Goal: Information Seeking & Learning: Find specific fact

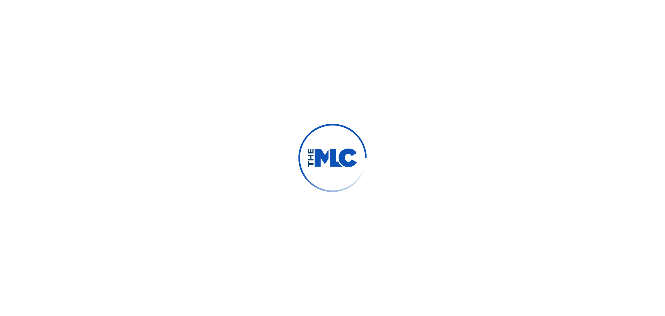
scroll to position [14, 0]
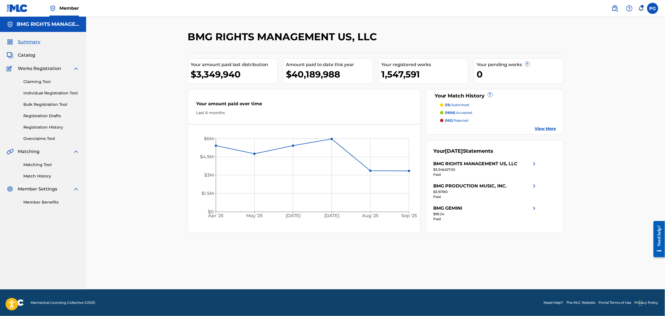
click at [24, 58] on span "Catalog" at bounding box center [27, 55] width 18 height 7
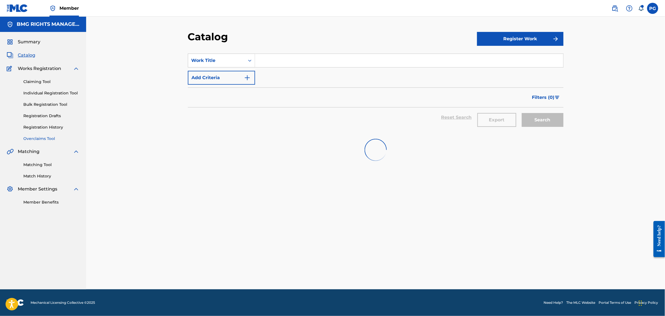
click at [51, 139] on link "Overclaims Tool" at bounding box center [51, 139] width 56 height 6
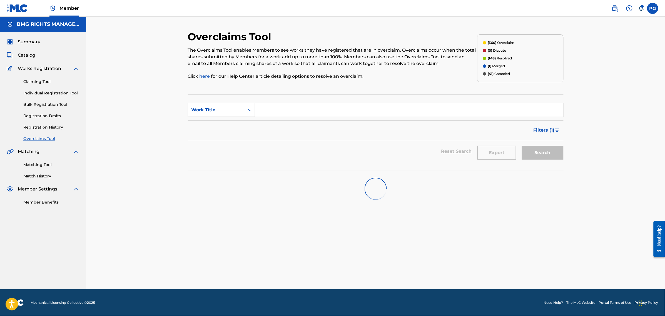
click at [216, 108] on div "Work Title" at bounding box center [216, 110] width 50 height 7
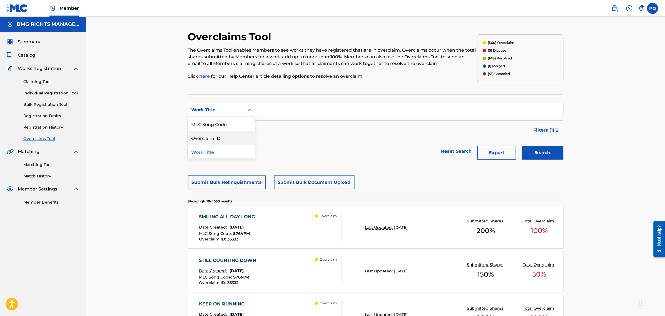
click at [224, 142] on div "Overclaim ID" at bounding box center [221, 138] width 67 height 14
click at [277, 108] on input "Search Form" at bounding box center [409, 109] width 308 height 13
type input "20512"
click at [522, 146] on button "Search" at bounding box center [543, 153] width 42 height 14
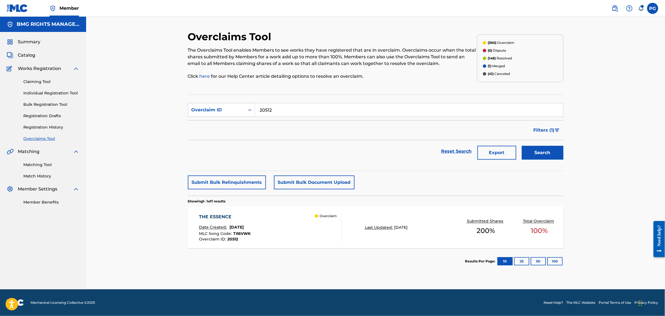
click at [300, 230] on div "THE ESSENCE Date Created: [DATE] MLC Song Code : TX6VWK Overclaim ID : 20512 Ov…" at bounding box center [270, 228] width 143 height 28
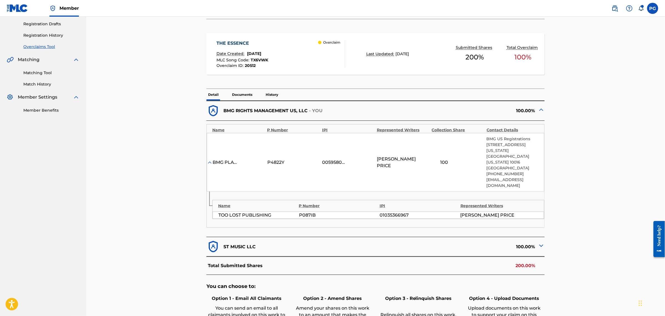
scroll to position [104, 0]
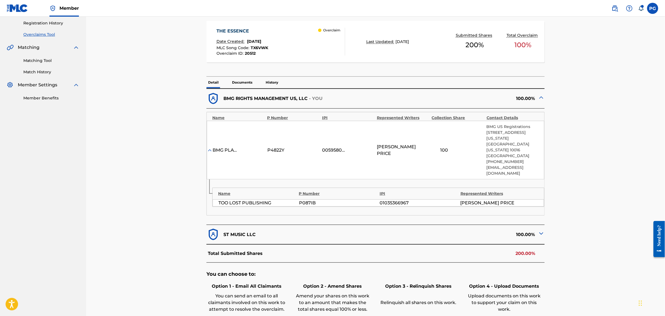
click at [234, 83] on p "Documents" at bounding box center [242, 83] width 24 height 12
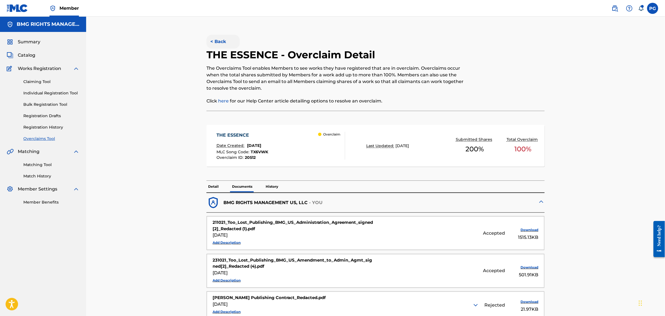
click at [223, 41] on button "< Back" at bounding box center [222, 42] width 33 height 14
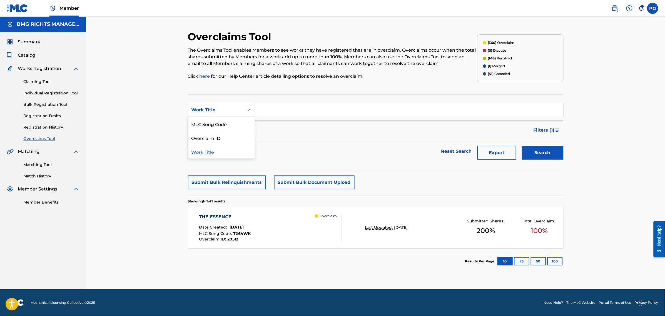
click at [245, 112] on div "Search Form" at bounding box center [250, 110] width 10 height 10
click at [231, 135] on div "Overclaim ID" at bounding box center [221, 138] width 67 height 14
click at [263, 115] on input "Search Form" at bounding box center [409, 109] width 308 height 13
paste input "20506"
type input "20506"
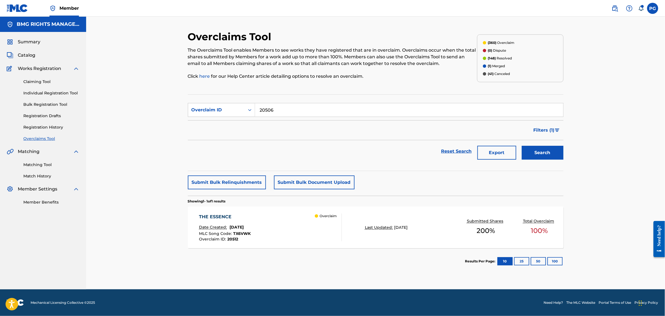
click at [522, 146] on button "Search" at bounding box center [543, 153] width 42 height 14
click at [305, 231] on div "BALLGAME UNLIMITED INSTRUMENTS Date Created: [DATE] MLC Song Code : BD8D9N Over…" at bounding box center [270, 228] width 143 height 28
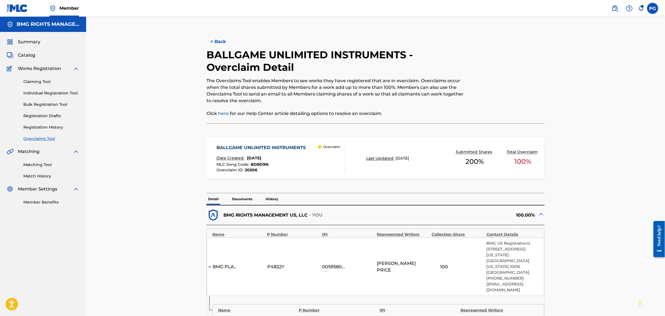
click at [239, 197] on p "Documents" at bounding box center [242, 199] width 24 height 12
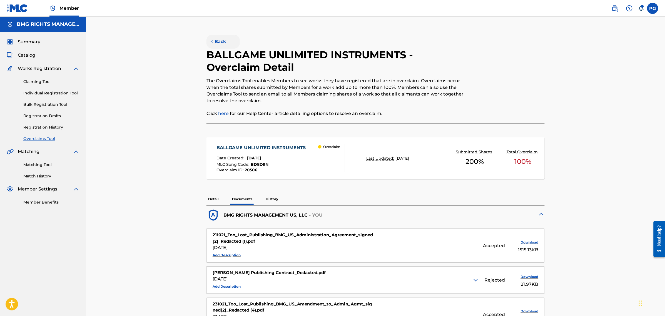
click at [213, 38] on button "< Back" at bounding box center [222, 42] width 33 height 14
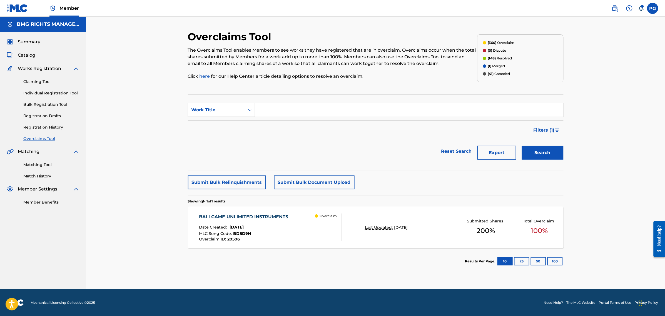
click at [240, 114] on div "Work Title" at bounding box center [216, 110] width 57 height 11
click at [239, 139] on div "Overclaim ID" at bounding box center [221, 138] width 67 height 14
click at [284, 110] on input "Search Form" at bounding box center [409, 109] width 308 height 13
type input "20507"
click at [522, 146] on button "Search" at bounding box center [543, 153] width 42 height 14
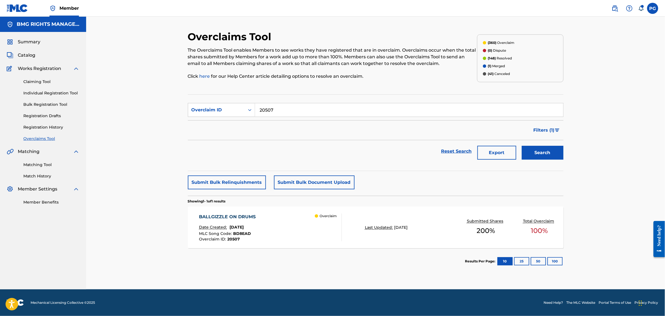
click at [295, 239] on div "BALLGIZZLE ON DRUMS Date Created: [DATE] MLC Song Code : BD8EAD Overclaim ID : …" at bounding box center [270, 228] width 143 height 28
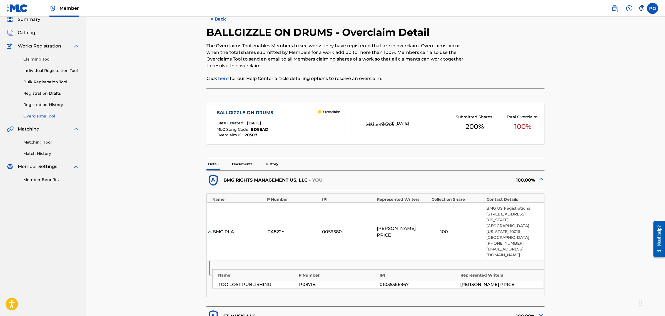
scroll to position [35, 0]
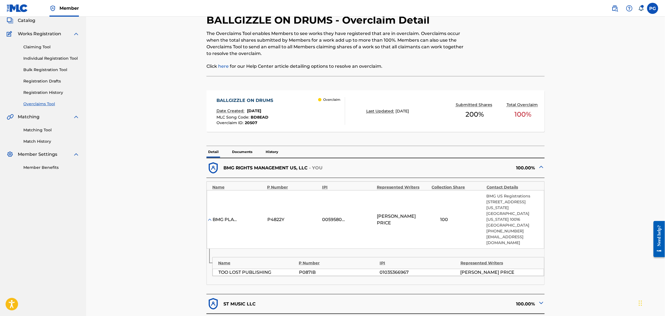
click at [242, 155] on p "Documents" at bounding box center [242, 152] width 24 height 12
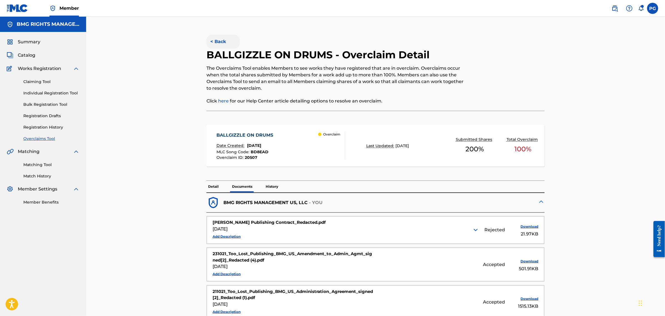
click at [227, 46] on button "< Back" at bounding box center [222, 42] width 33 height 14
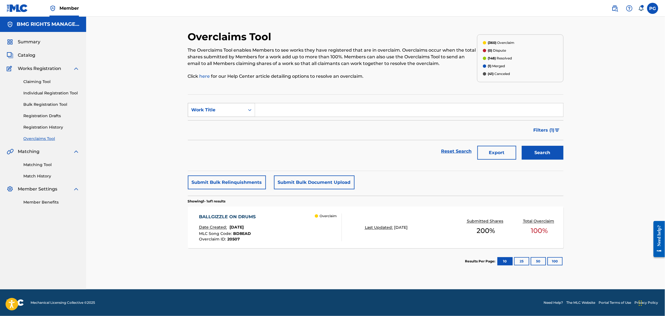
click at [253, 106] on div "Search Form" at bounding box center [250, 110] width 10 height 10
click at [237, 135] on div "Overclaim ID" at bounding box center [221, 138] width 67 height 14
click at [267, 113] on input "Search Form" at bounding box center [409, 109] width 308 height 13
paste input "20504"
type input "20504"
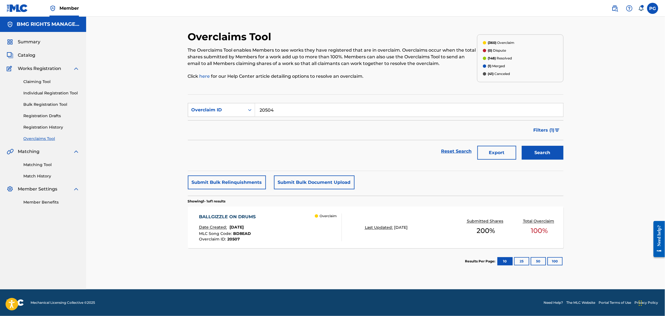
click at [522, 146] on button "Search" at bounding box center [543, 153] width 42 height 14
click at [276, 232] on div "GITZ BIZZY Date Created: [DATE] MLC Song Code : GB9ZWP Overclaim ID : 20504 Ove…" at bounding box center [270, 228] width 143 height 28
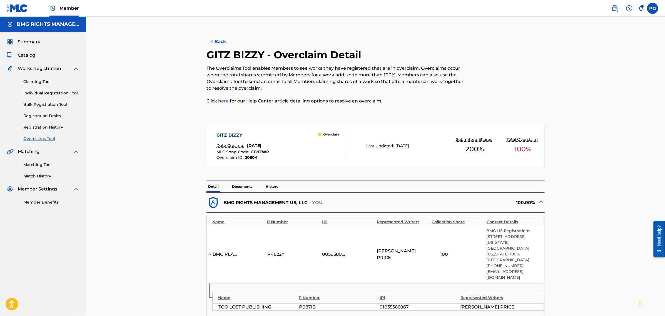
scroll to position [35, 0]
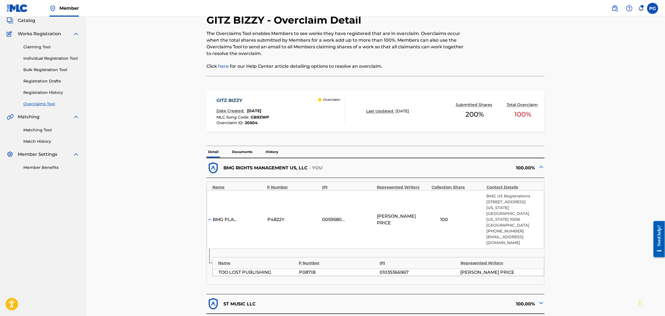
click at [242, 149] on p "Documents" at bounding box center [242, 152] width 24 height 12
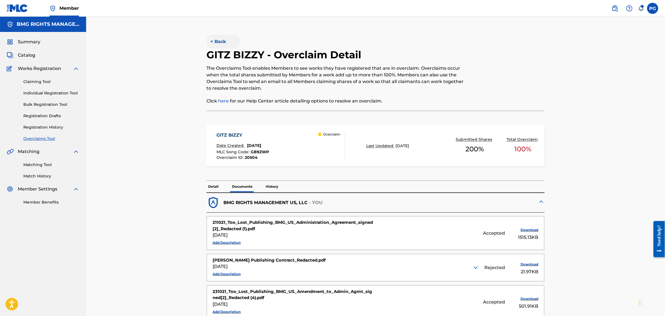
click at [224, 43] on button "< Back" at bounding box center [222, 42] width 33 height 14
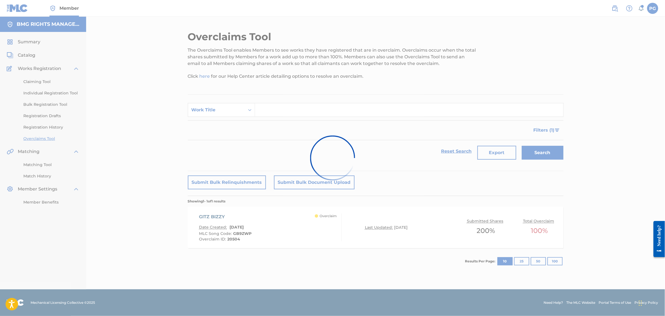
click at [227, 106] on div at bounding box center [332, 158] width 665 height 316
click at [230, 113] on div at bounding box center [332, 158] width 665 height 316
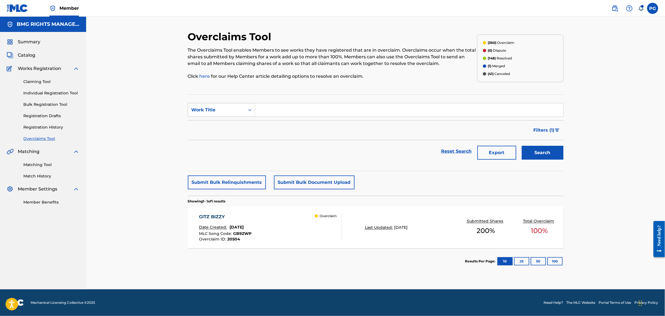
click at [242, 116] on div "Work Title" at bounding box center [221, 110] width 67 height 14
click at [234, 134] on div "Overclaim ID" at bounding box center [221, 138] width 67 height 14
click at [279, 114] on input "Search Form" at bounding box center [409, 109] width 308 height 13
paste input "20509"
type input "20509"
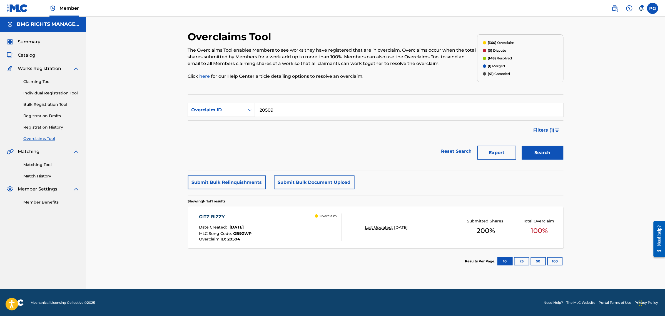
click at [522, 146] on button "Search" at bounding box center [543, 153] width 42 height 14
click at [292, 226] on div "BALLGAME HARD Date Created: [DATE] MLC Song Code : BD8EEW Overclaim ID : 20509 …" at bounding box center [270, 228] width 143 height 28
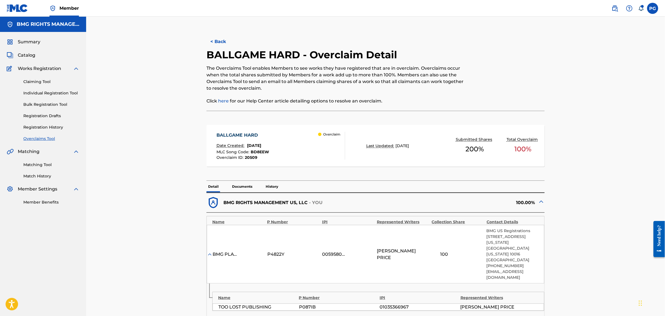
scroll to position [69, 0]
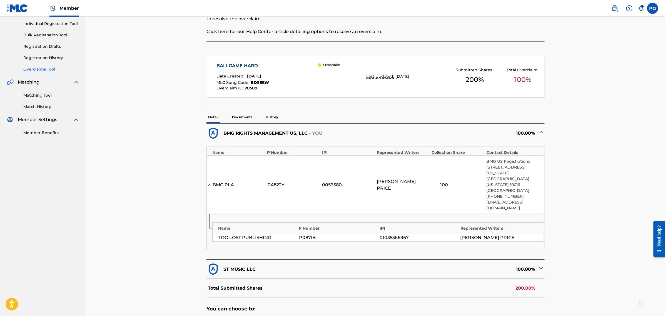
click at [245, 124] on div "BMG RIGHTS MANAGEMENT US, LLC - YOU 100.00%" at bounding box center [375, 133] width 338 height 20
click at [245, 118] on p "Documents" at bounding box center [242, 117] width 24 height 12
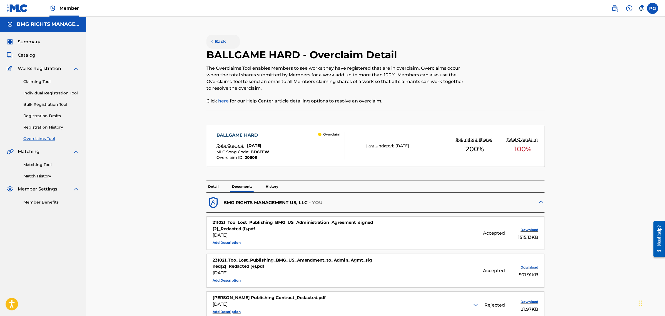
click at [221, 44] on button "< Back" at bounding box center [222, 42] width 33 height 14
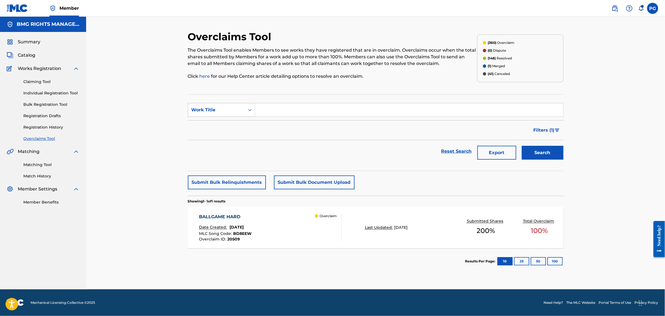
click at [227, 110] on div "Work Title" at bounding box center [216, 110] width 50 height 7
click at [232, 141] on div "Overclaim ID" at bounding box center [221, 138] width 67 height 14
click at [286, 115] on input "Search Form" at bounding box center [409, 109] width 308 height 13
paste input "20505"
type input "20505"
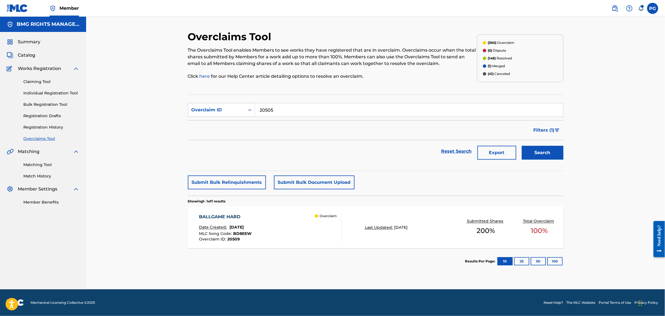
click at [522, 146] on button "Search" at bounding box center [543, 153] width 42 height 14
click at [251, 228] on div "Date Created: [DATE]" at bounding box center [225, 228] width 52 height 7
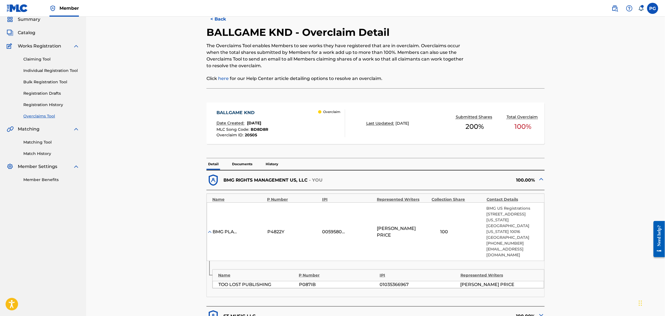
scroll to position [35, 0]
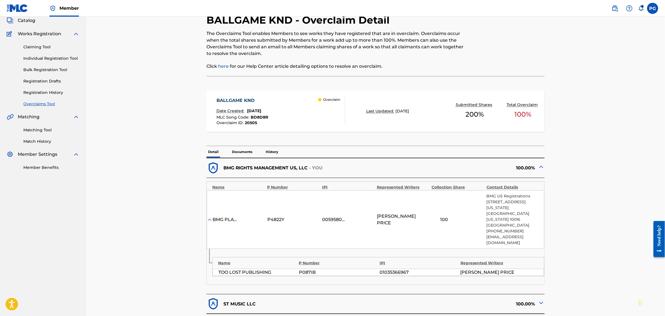
drag, startPoint x: 231, startPoint y: 146, endPoint x: 233, endPoint y: 150, distance: 4.1
click at [231, 149] on p "Documents" at bounding box center [242, 152] width 24 height 12
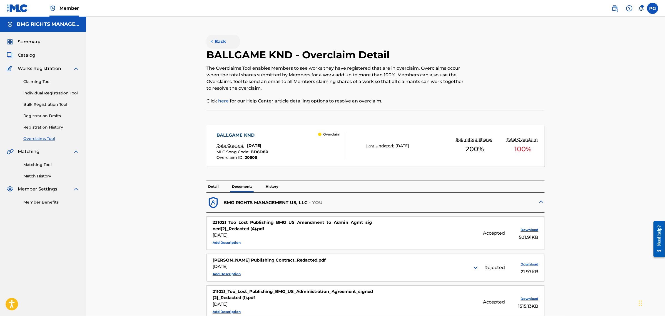
click at [219, 40] on button "< Back" at bounding box center [222, 42] width 33 height 14
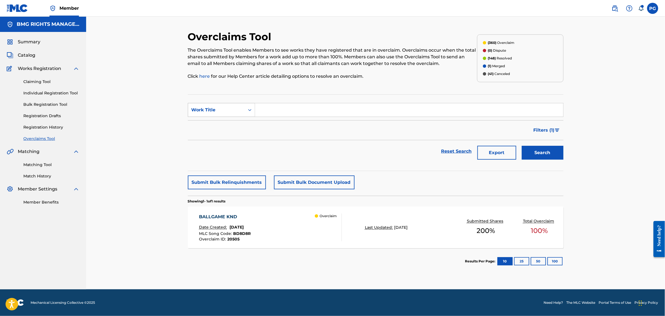
click at [227, 107] on div "Work Title" at bounding box center [216, 110] width 50 height 7
click at [224, 139] on div "Overclaim ID" at bounding box center [221, 138] width 67 height 14
click at [280, 111] on input "Search Form" at bounding box center [409, 109] width 308 height 13
type input "20522"
click at [522, 146] on button "Search" at bounding box center [543, 153] width 42 height 14
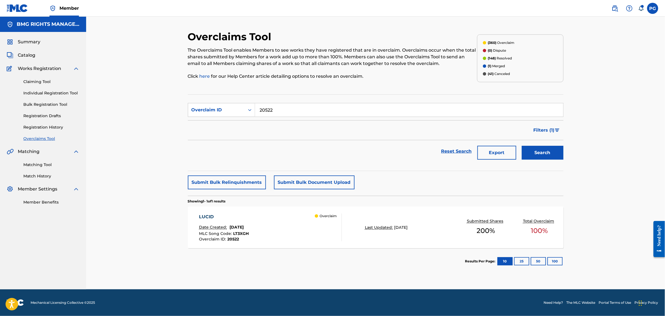
click at [284, 218] on div "LUCID Date Created: [DATE] MLC Song Code : LT3XGH Overclaim ID : 20522 Overclaim" at bounding box center [270, 228] width 143 height 28
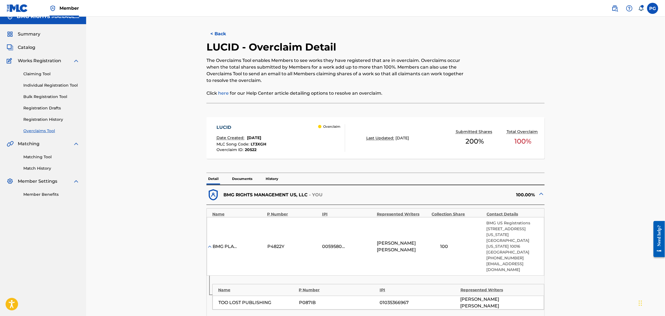
scroll to position [35, 0]
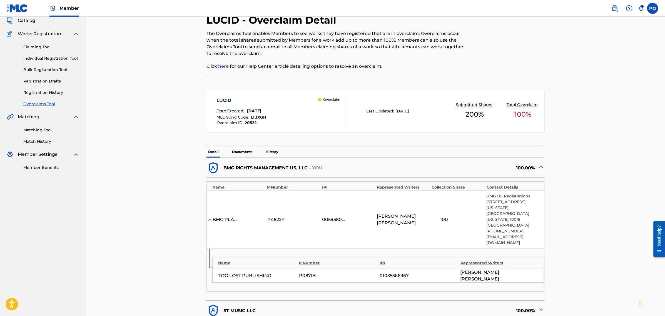
click at [236, 155] on p "Documents" at bounding box center [242, 152] width 24 height 12
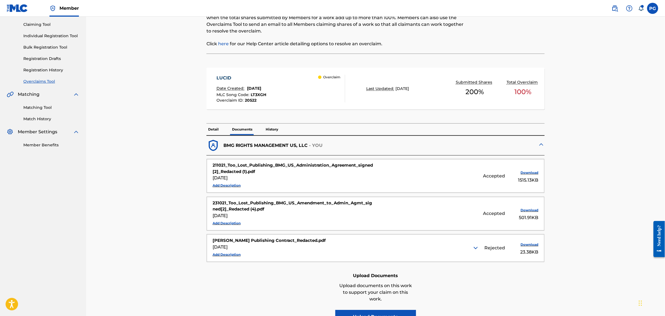
scroll to position [69, 0]
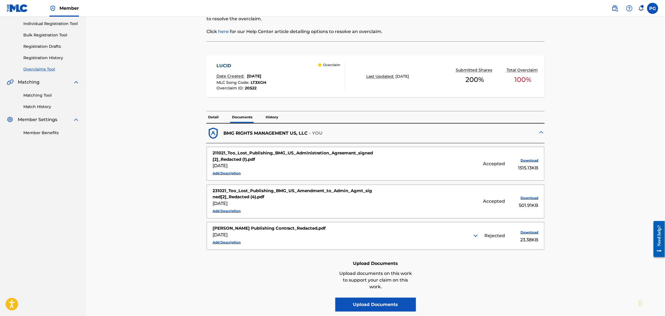
click at [476, 235] on img at bounding box center [475, 236] width 7 height 7
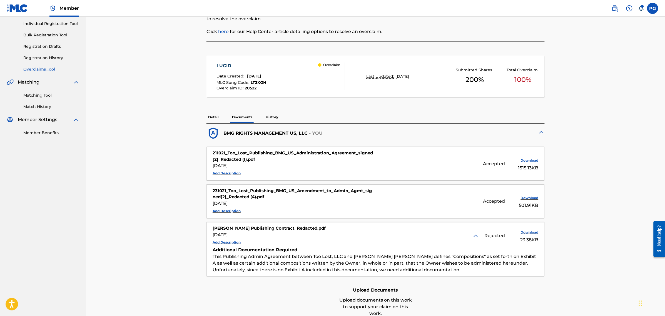
click at [476, 238] on img at bounding box center [475, 236] width 7 height 7
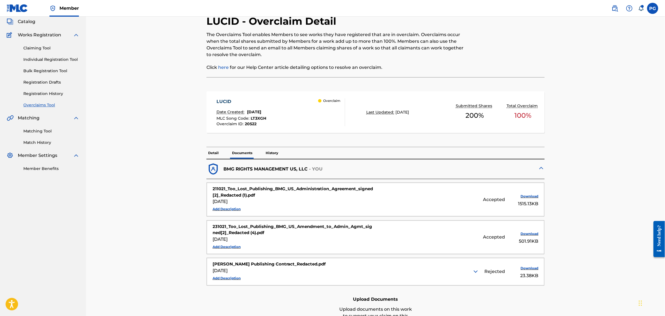
scroll to position [0, 0]
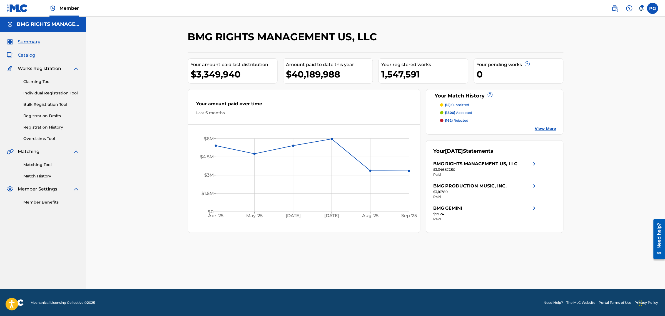
click at [32, 54] on span "Catalog" at bounding box center [27, 55] width 18 height 7
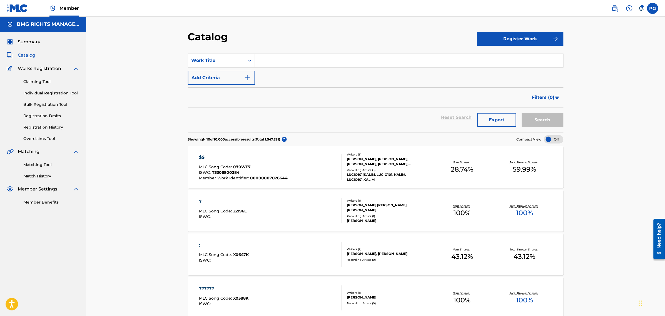
click at [274, 62] on input "Search Form" at bounding box center [409, 60] width 308 height 13
paste input "Self Reflection"
type input "Self Reflection"
click at [229, 74] on button "Add Criteria" at bounding box center [221, 78] width 67 height 14
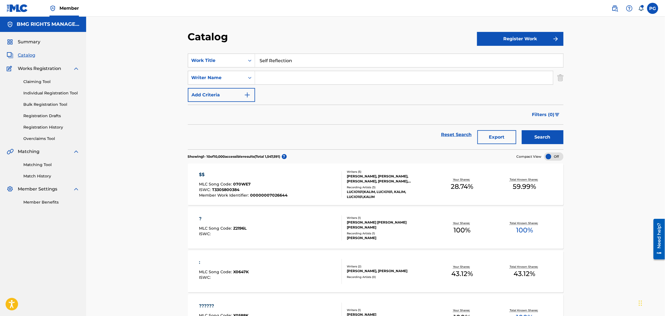
click at [308, 78] on input "Search Form" at bounding box center [404, 77] width 298 height 13
drag, startPoint x: 349, startPoint y: 75, endPoint x: 353, endPoint y: 75, distance: 3.9
click at [349, 75] on input "Search Form" at bounding box center [404, 77] width 298 height 13
paste input "Oosterhuis"
type input "Oosterhuis"
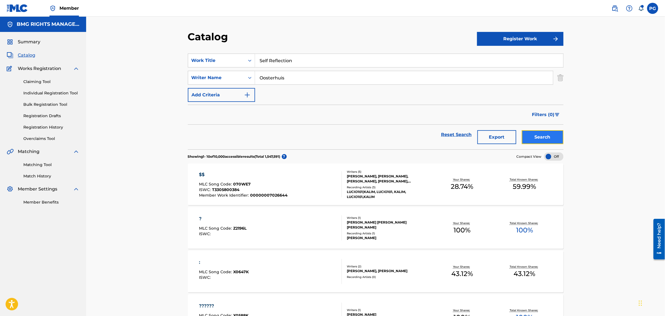
click at [536, 135] on button "Search" at bounding box center [543, 137] width 42 height 14
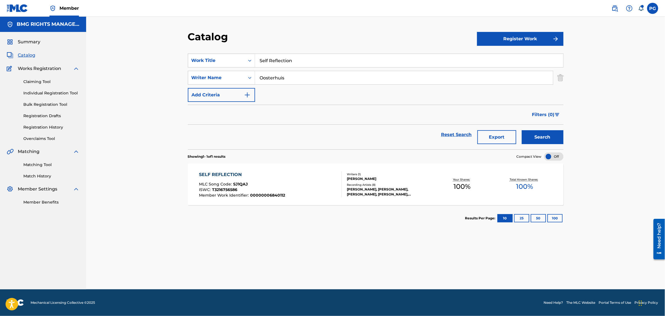
click at [320, 67] on div "Self Reflection" at bounding box center [409, 61] width 308 height 14
drag, startPoint x: 320, startPoint y: 67, endPoint x: 321, endPoint y: 64, distance: 3.1
click at [320, 67] on div "Self Reflection" at bounding box center [409, 61] width 308 height 14
click at [321, 63] on input "Self Reflection" at bounding box center [409, 60] width 308 height 13
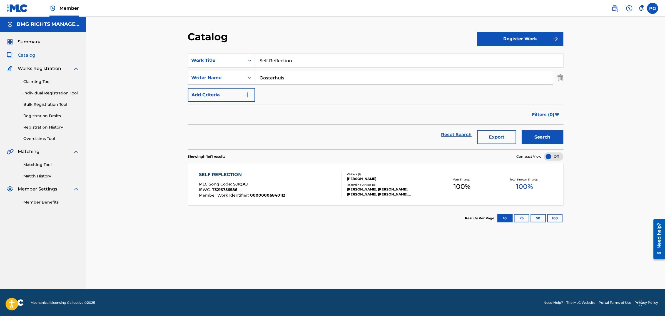
click at [321, 63] on input "Self Reflection" at bounding box center [409, 60] width 308 height 13
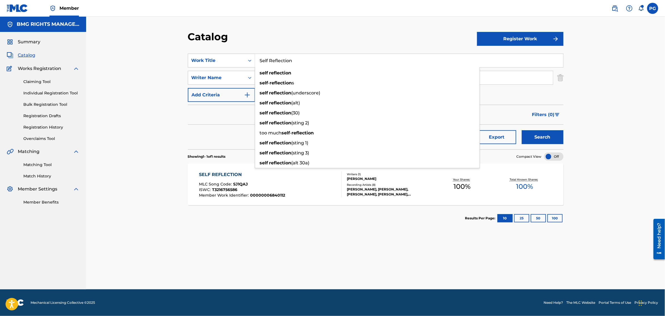
paste input "The Monday After"
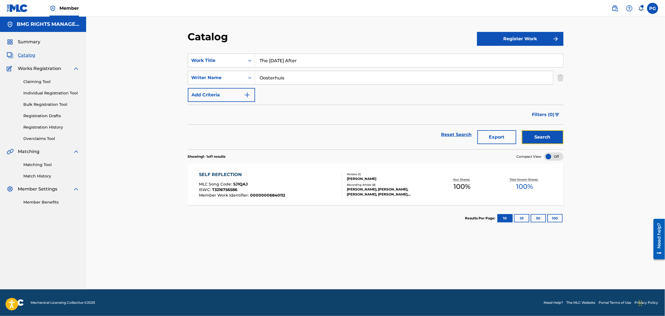
click at [550, 138] on button "Search" at bounding box center [543, 137] width 42 height 14
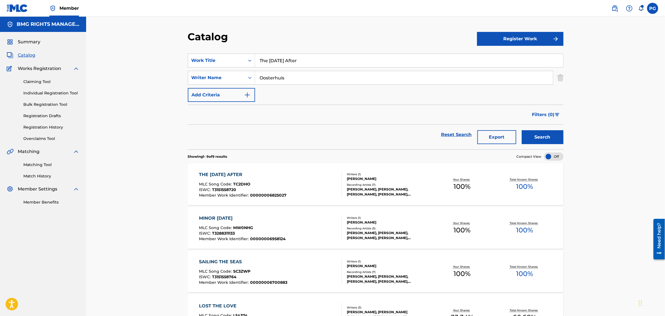
click at [315, 66] on input "The Monday After" at bounding box center [409, 60] width 308 height 13
paste input "Lied Van De Zevende Dag"
click at [550, 135] on button "Search" at bounding box center [543, 137] width 42 height 14
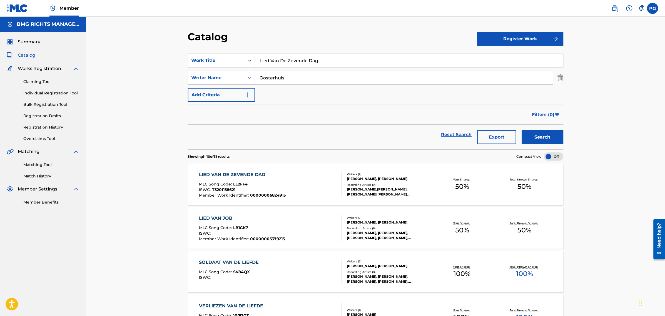
click at [295, 66] on input "Lied Van De Zevende Dag" at bounding box center [409, 60] width 308 height 13
paste input "Amoreira"
click at [541, 138] on button "Search" at bounding box center [543, 137] width 42 height 14
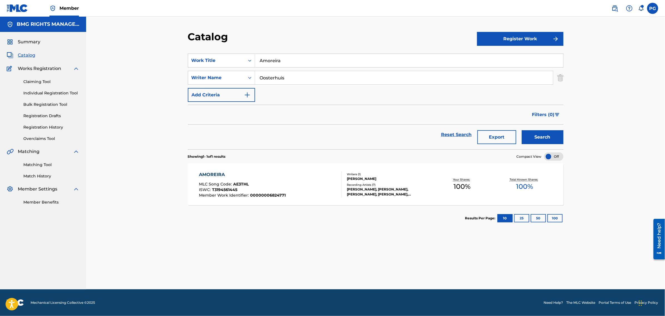
click at [295, 68] on div "SearchWithCriteriabb1040df-a79f-4f61-9467-ce4e3356c03c Work Title Amoreira Sear…" at bounding box center [376, 78] width 376 height 48
click at [295, 65] on input "Amoreira" at bounding box center [409, 60] width 308 height 13
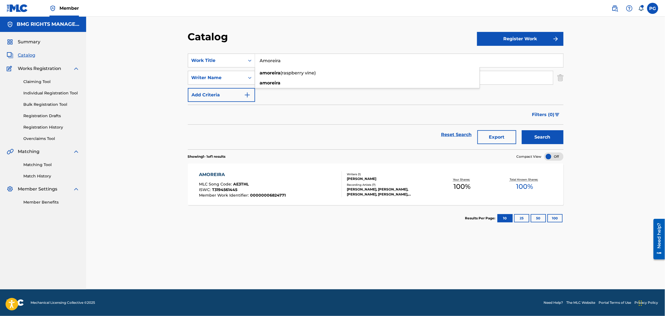
paste input "Strijder"
type input "Strijder"
click at [543, 139] on button "Search" at bounding box center [543, 137] width 42 height 14
click at [498, 188] on div "Total Known Shares: 75 %" at bounding box center [525, 184] width 63 height 17
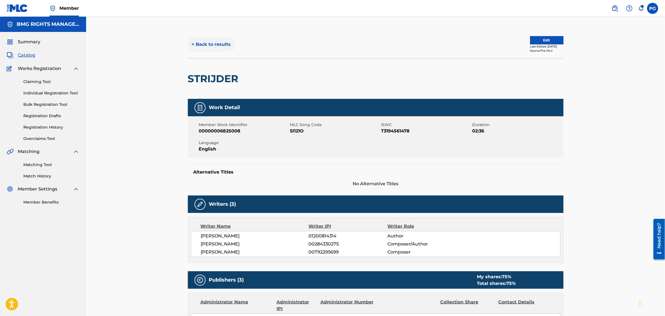
click at [207, 45] on button "< Back to results" at bounding box center [211, 45] width 47 height 14
